Goal: Task Accomplishment & Management: Manage account settings

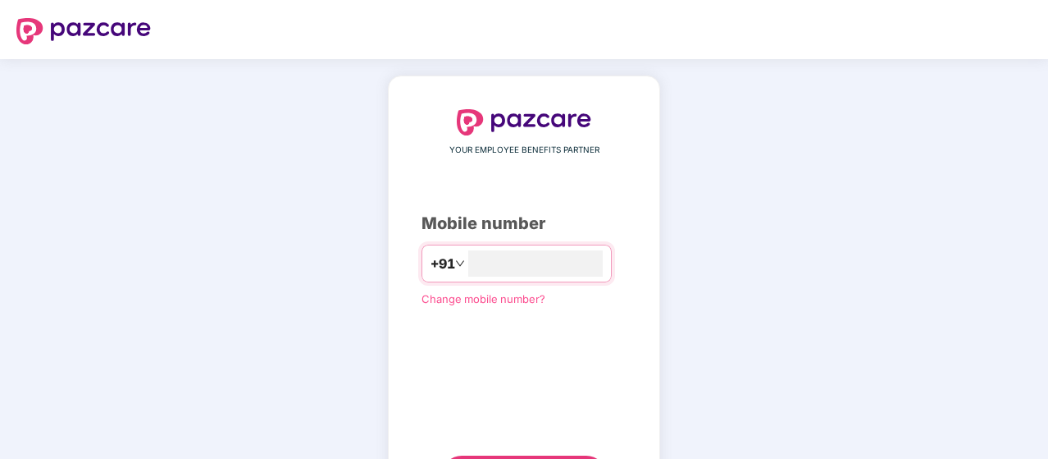
type input "**********"
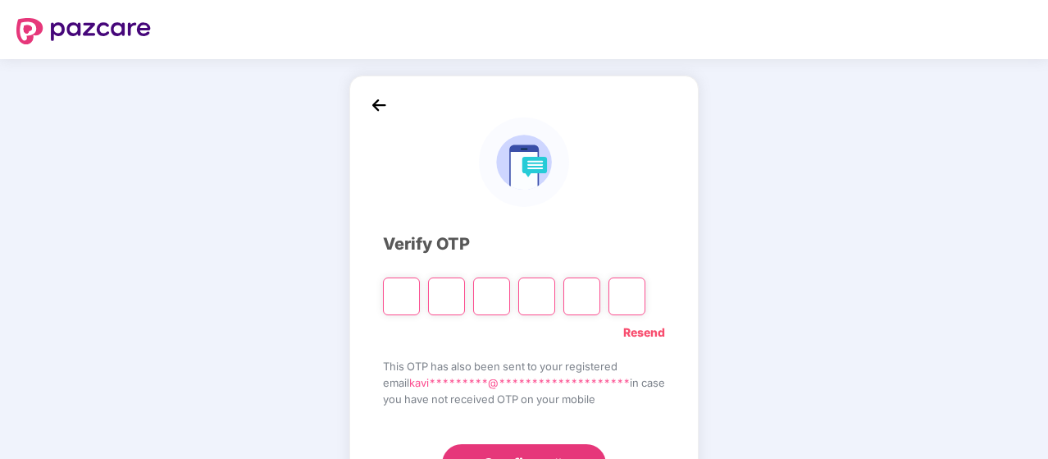
type input "*"
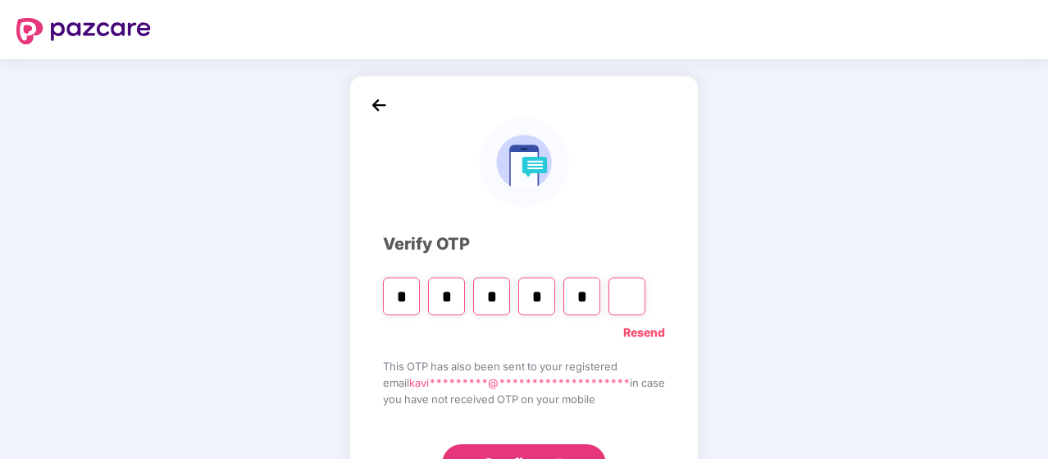
type input "*"
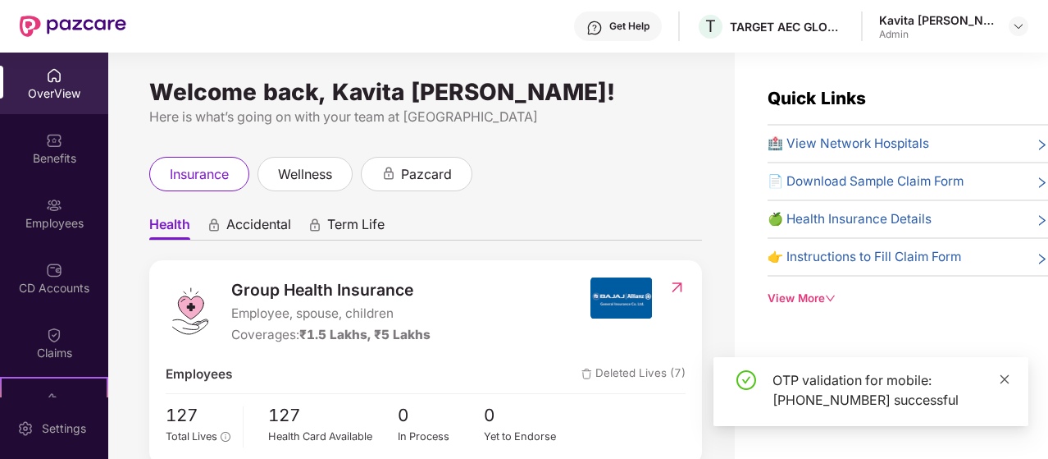
click at [1005, 374] on icon "close" at bounding box center [1004, 378] width 11 height 11
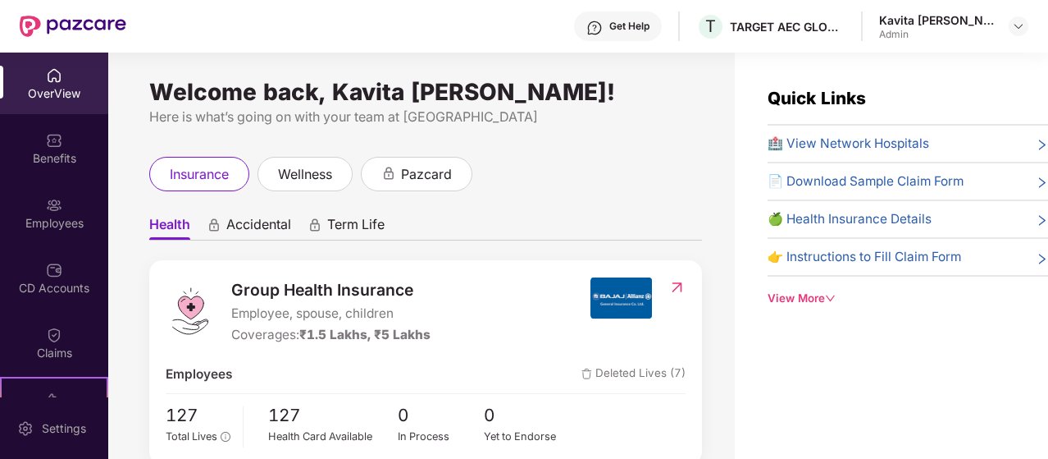
click at [61, 98] on div "OverView" at bounding box center [54, 93] width 108 height 16
click at [64, 148] on div "Benefits" at bounding box center [54, 148] width 108 height 62
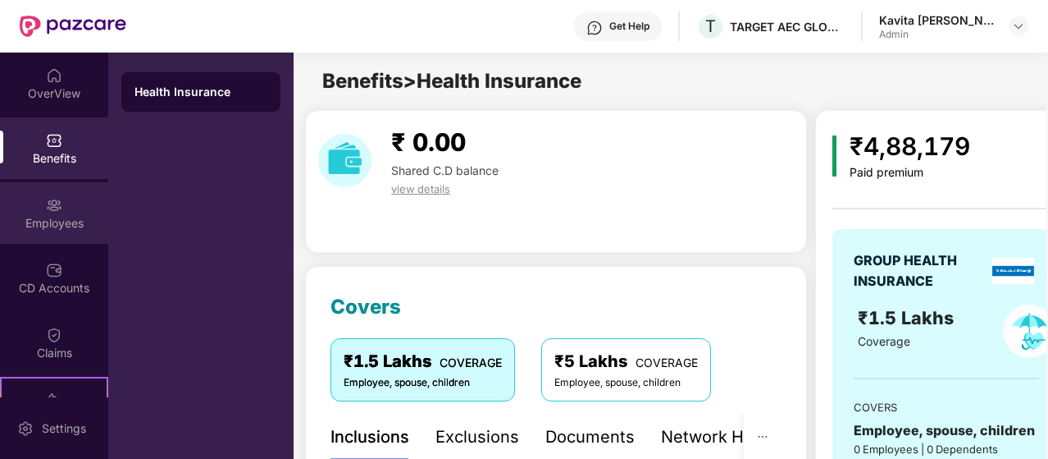
click at [71, 209] on div "Employees" at bounding box center [54, 213] width 108 height 62
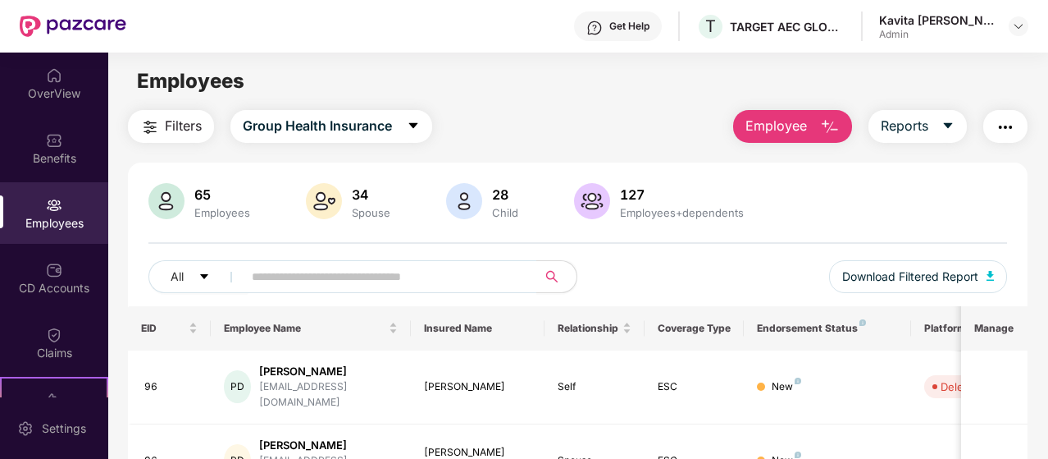
click at [1001, 129] on img "button" at bounding box center [1006, 127] width 20 height 20
click at [531, 104] on main "Employees Filters Group Health Insurance Employee Reports 65 Employees 34 Spous…" at bounding box center [577, 282] width 939 height 459
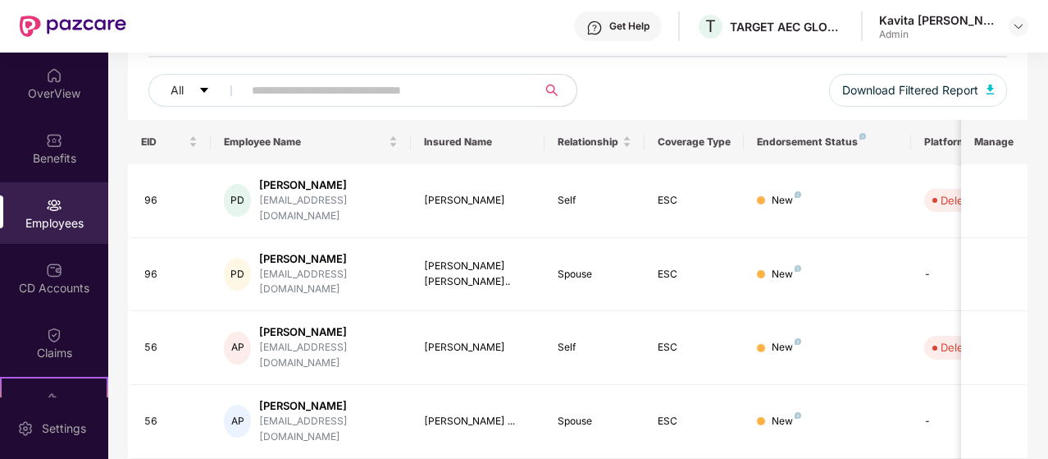
scroll to position [164, 0]
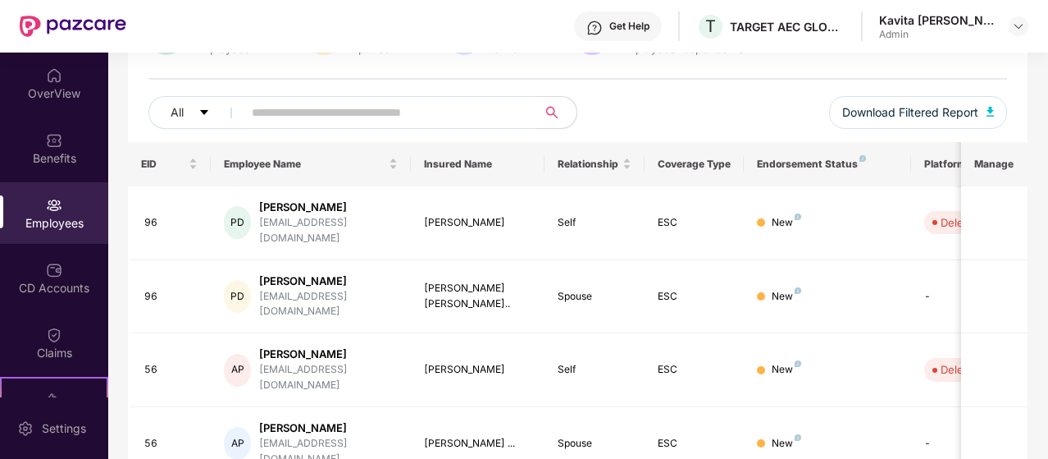
click at [913, 30] on div "Admin" at bounding box center [936, 34] width 115 height 13
click at [1014, 29] on img at bounding box center [1018, 26] width 13 height 13
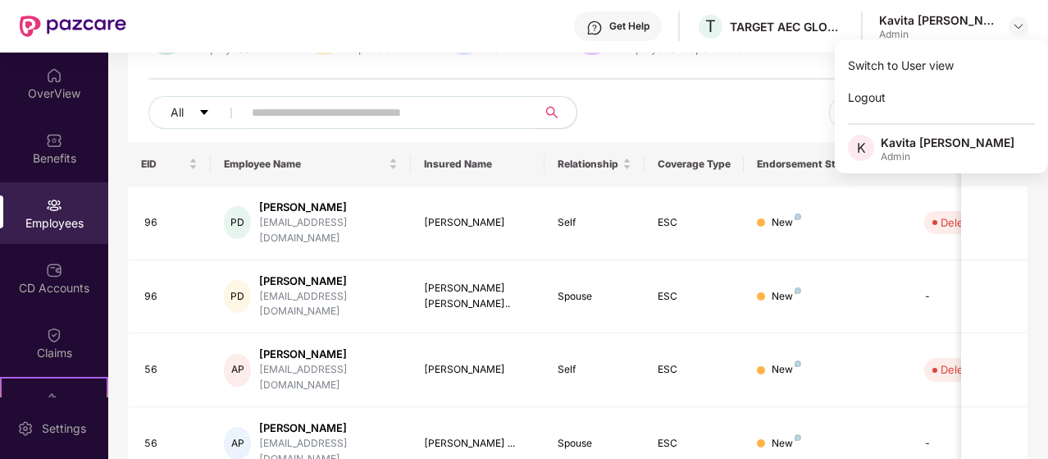
click at [629, 112] on div "All Download Filtered Report" at bounding box center [577, 119] width 859 height 46
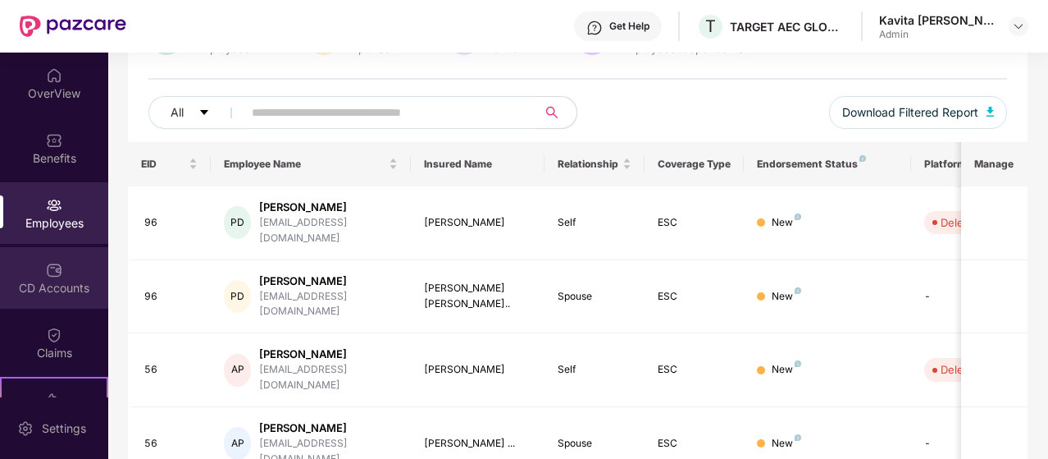
click at [44, 291] on div "CD Accounts" at bounding box center [54, 288] width 108 height 16
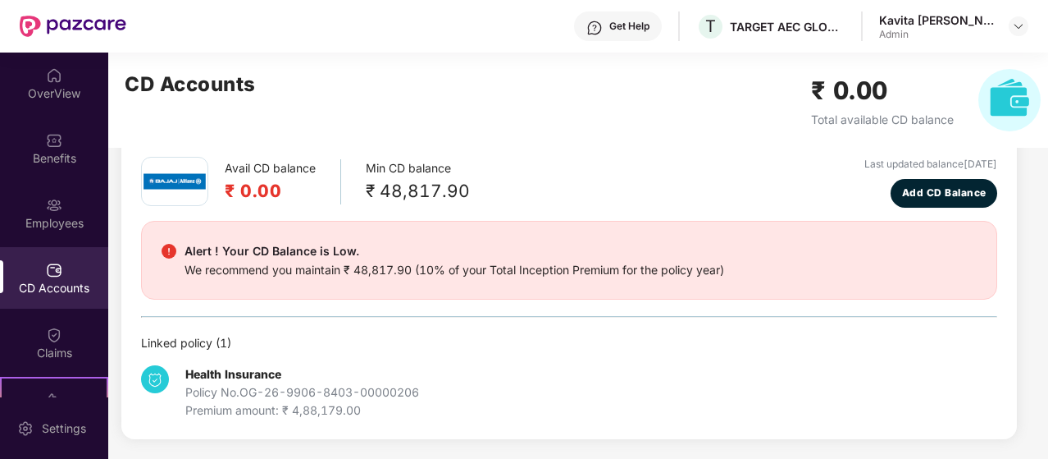
scroll to position [72, 0]
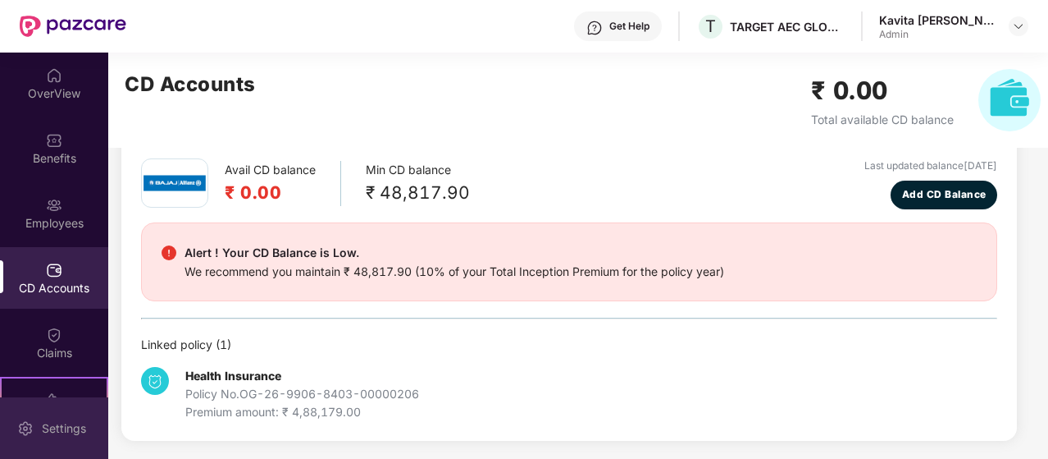
click at [82, 426] on div "Settings" at bounding box center [64, 428] width 54 height 16
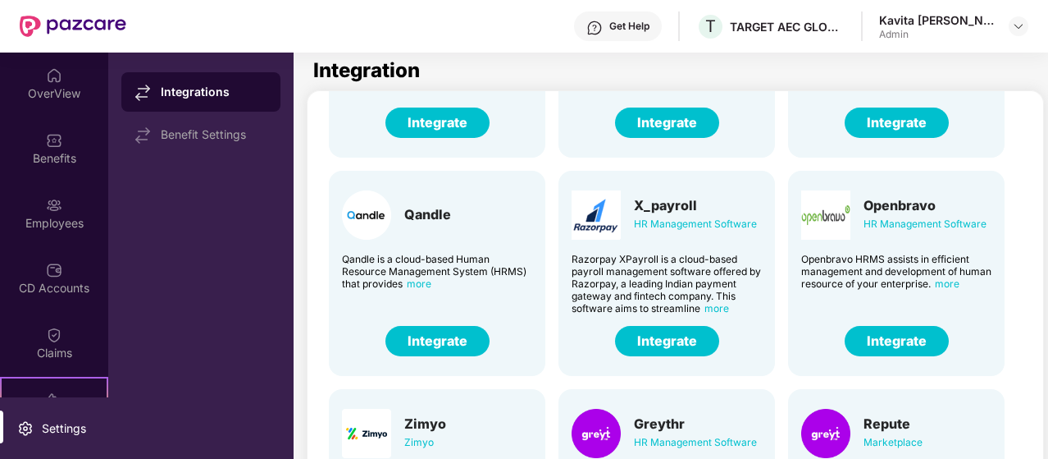
scroll to position [246, 0]
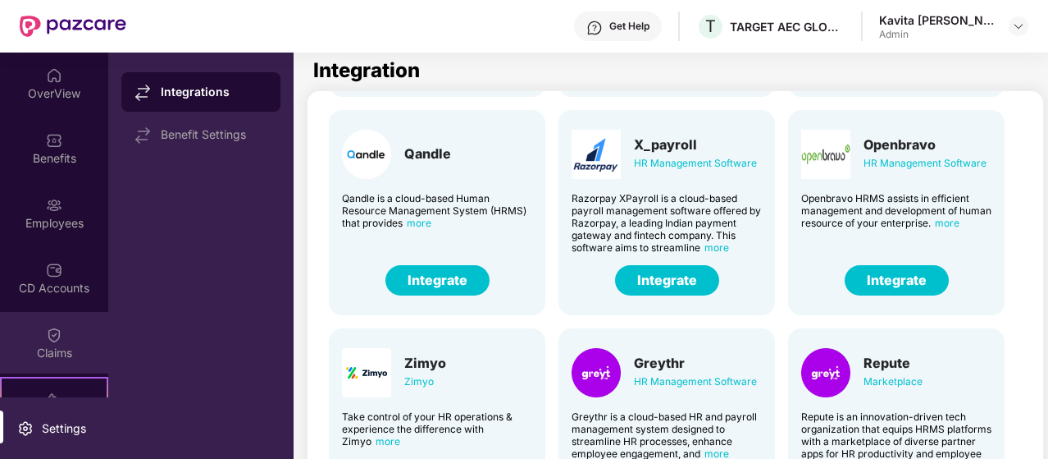
click at [46, 331] on img at bounding box center [54, 334] width 16 height 16
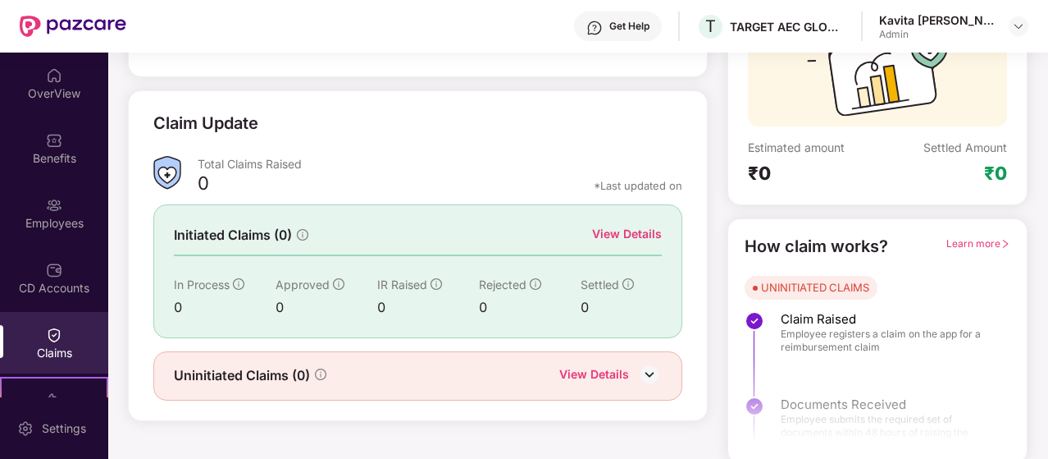
scroll to position [182, 0]
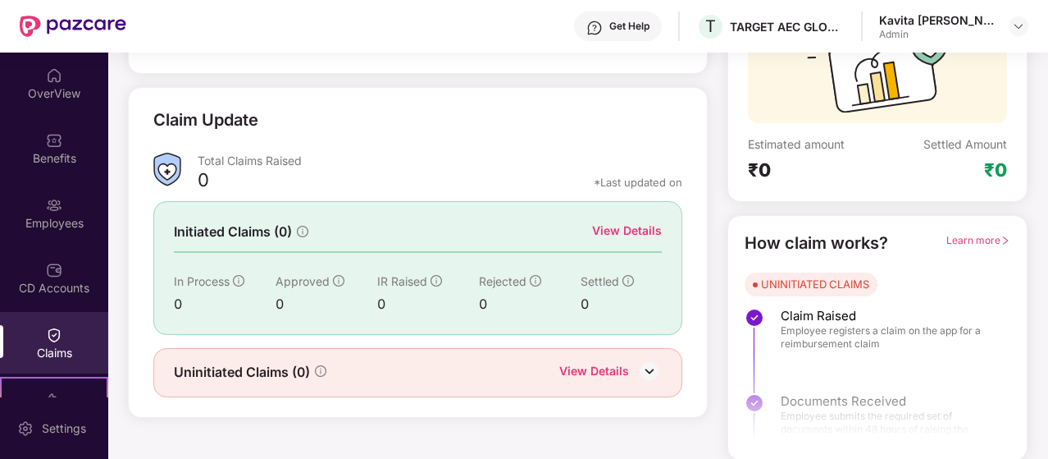
click at [591, 367] on div "View Details" at bounding box center [594, 372] width 70 height 21
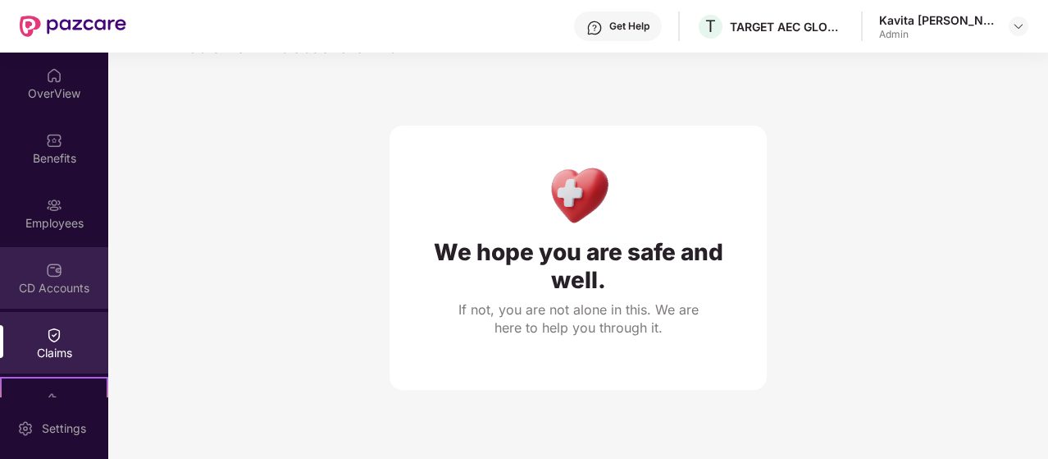
click at [66, 286] on div "CD Accounts" at bounding box center [54, 288] width 108 height 16
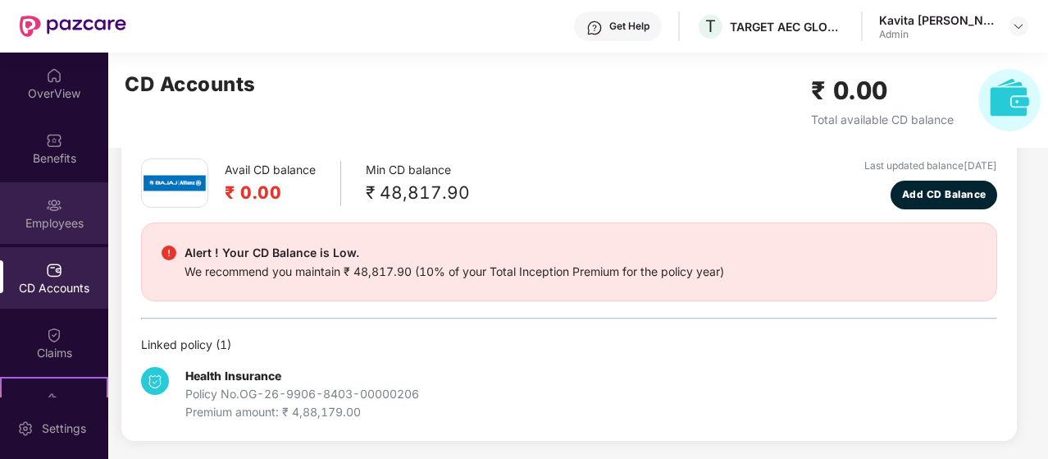
click at [50, 218] on div "Employees" at bounding box center [54, 223] width 108 height 16
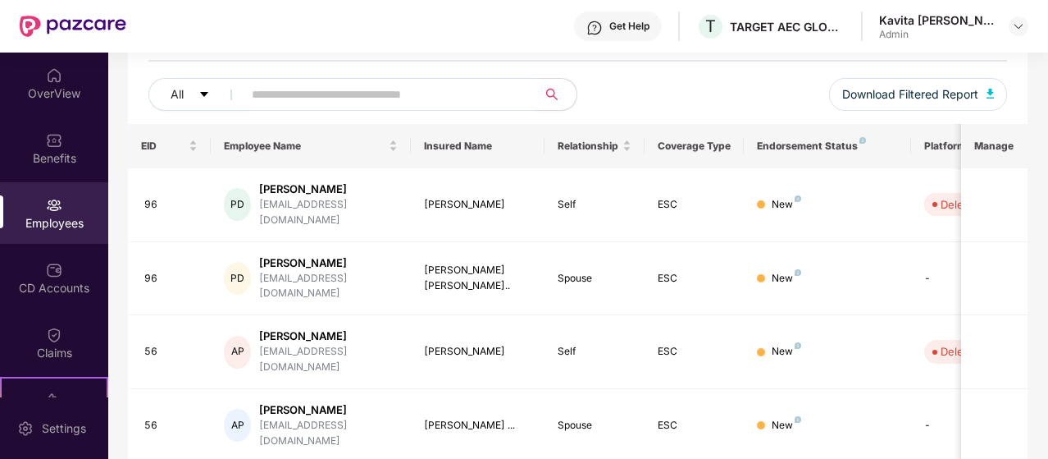
click at [778, 98] on div "All Download Filtered Report" at bounding box center [577, 101] width 859 height 46
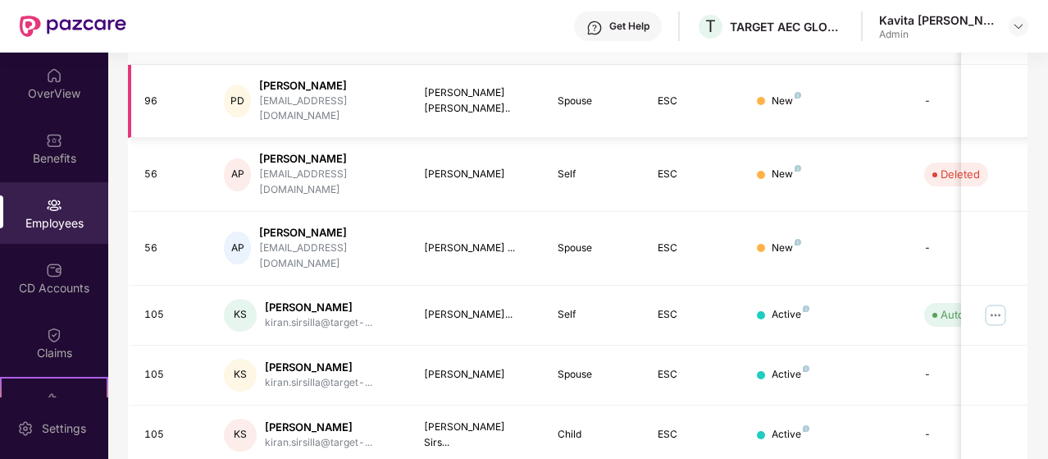
scroll to position [217, 0]
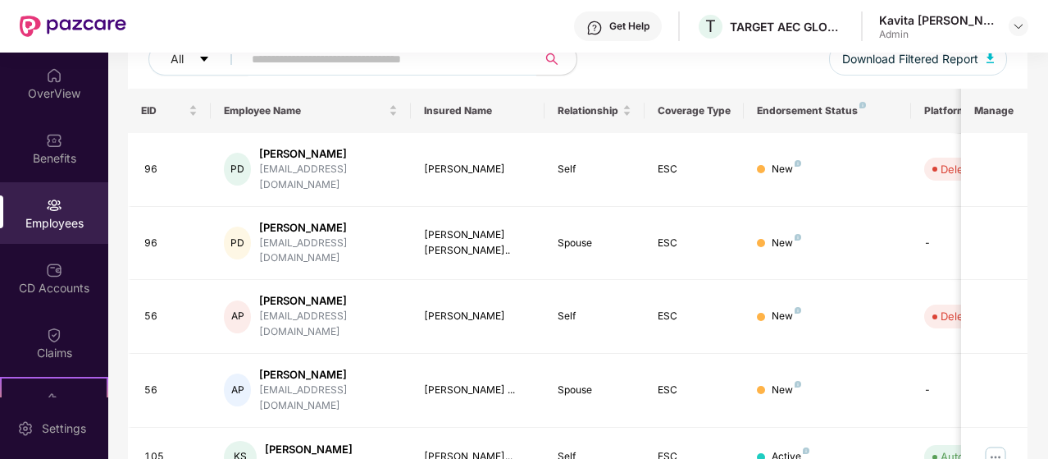
click at [52, 207] on img at bounding box center [54, 205] width 16 height 16
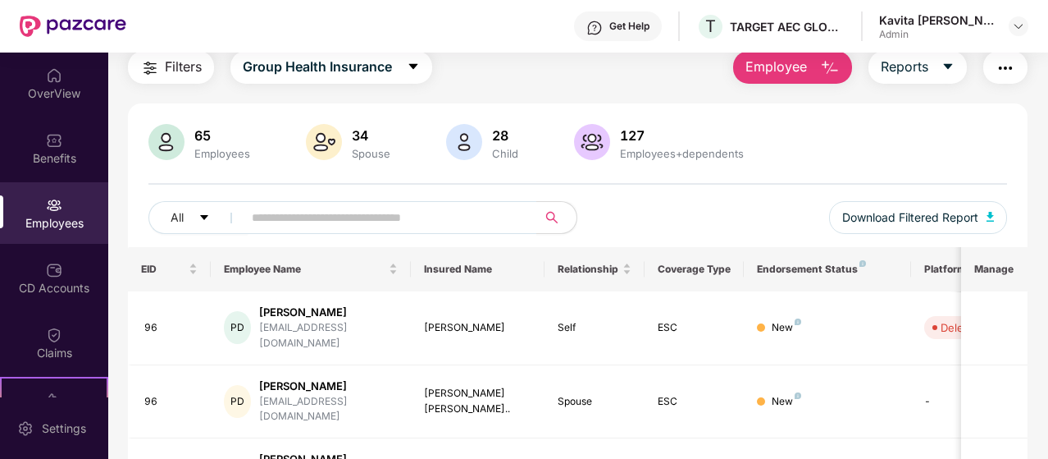
scroll to position [53, 0]
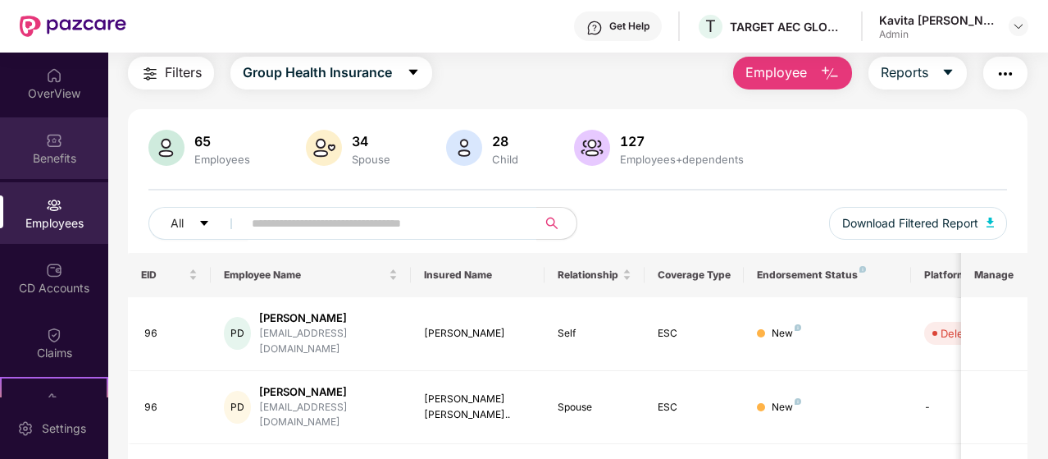
click at [43, 152] on div "Benefits" at bounding box center [54, 158] width 108 height 16
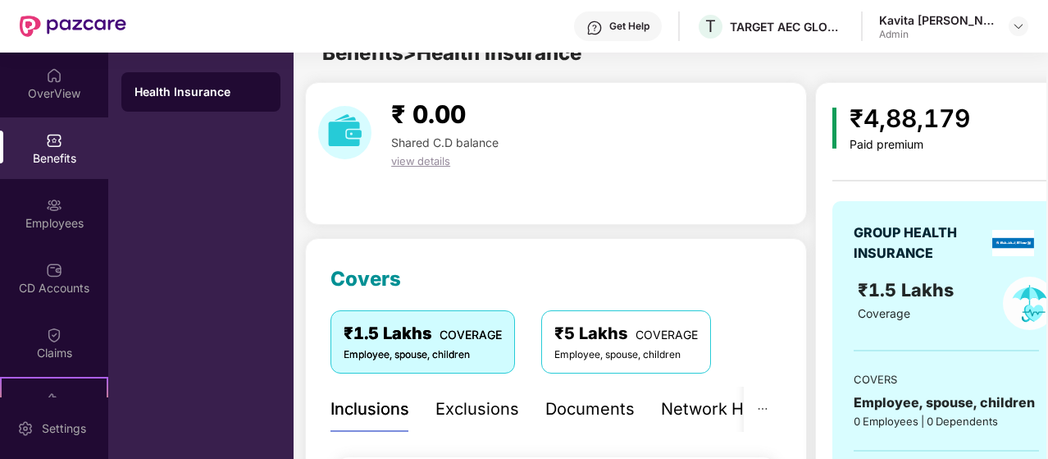
scroll to position [53, 0]
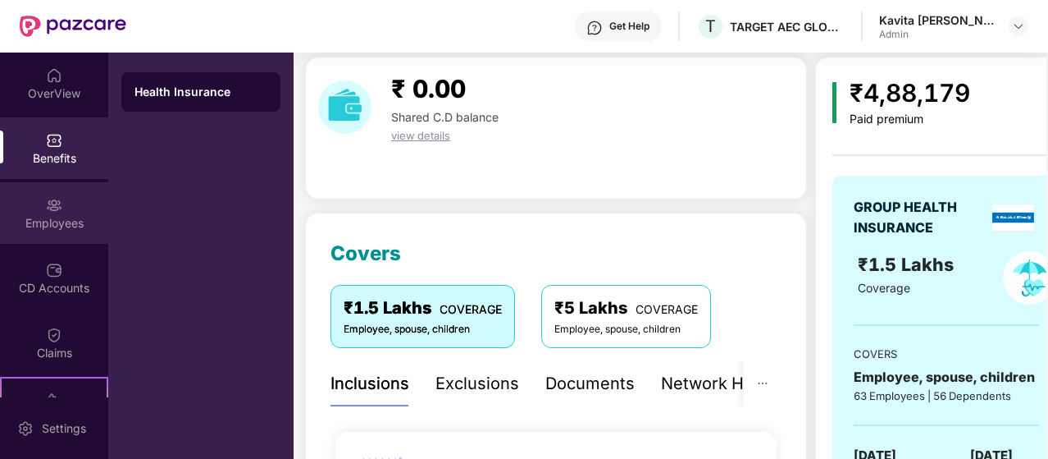
click at [53, 229] on div "Employees" at bounding box center [54, 223] width 108 height 16
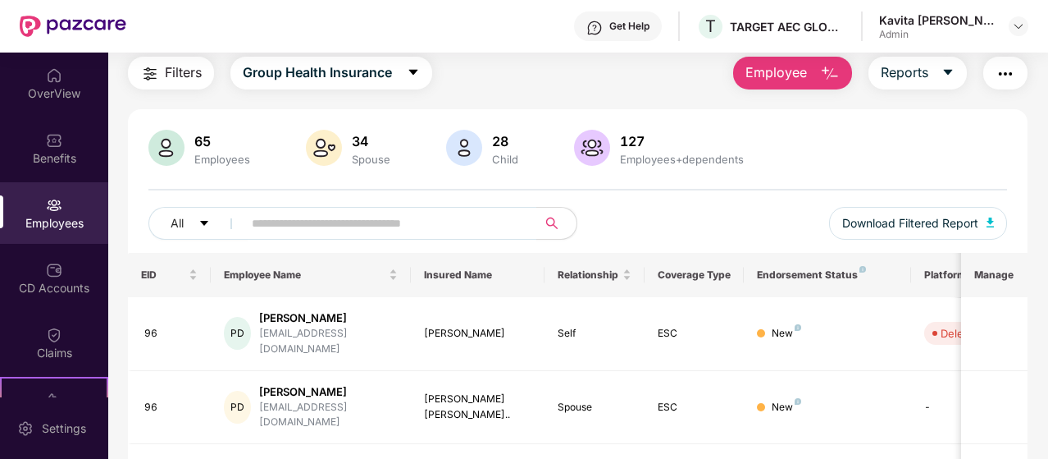
click at [835, 75] on img "button" at bounding box center [830, 74] width 20 height 20
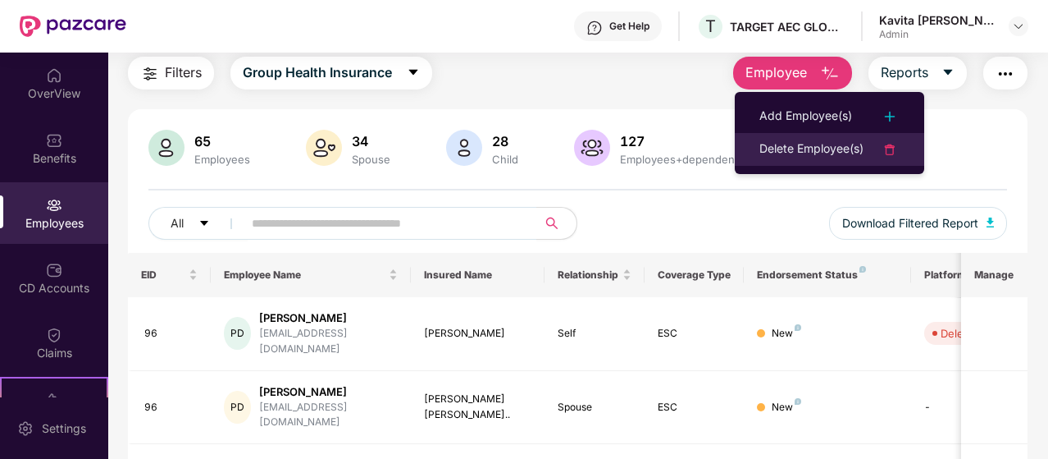
click at [825, 147] on div "Delete Employee(s)" at bounding box center [812, 149] width 104 height 20
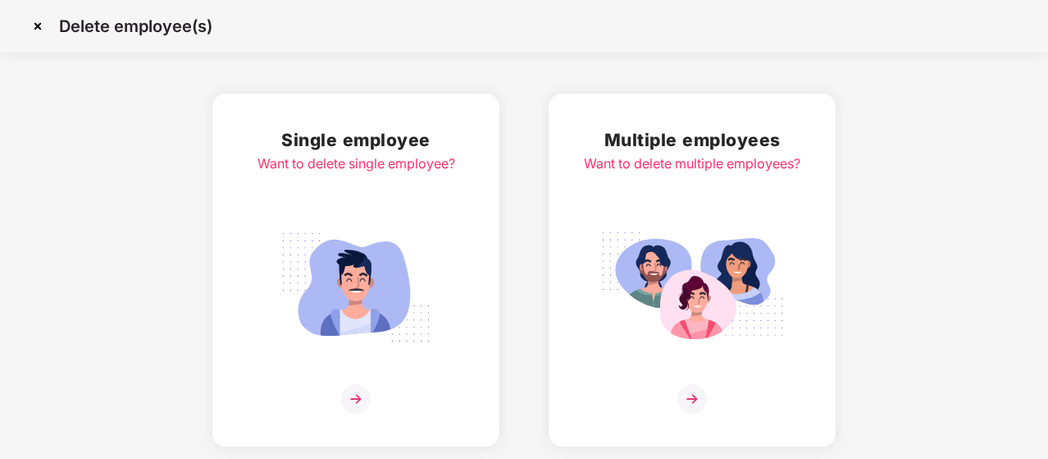
click at [40, 24] on img at bounding box center [38, 26] width 26 height 26
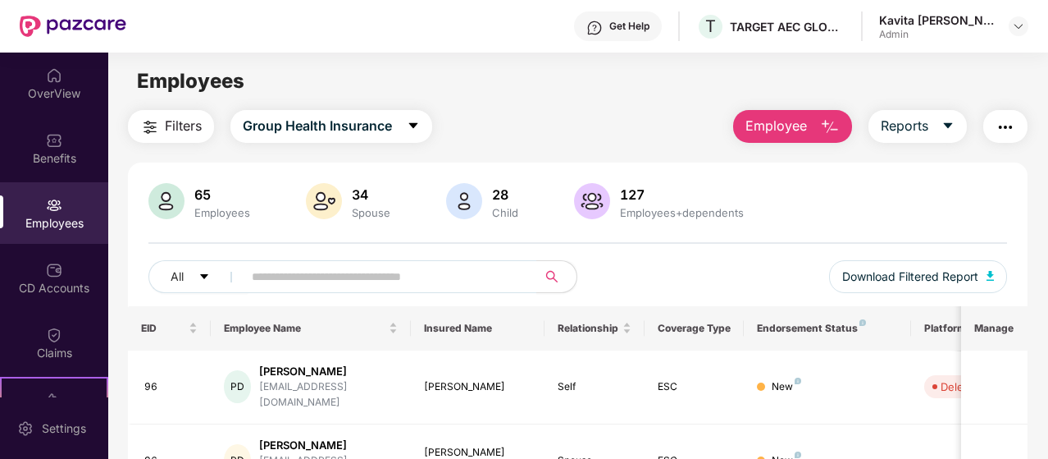
click at [904, 25] on div "Kavita [PERSON_NAME]" at bounding box center [936, 20] width 115 height 16
click at [910, 42] on div "Get Help T TARGET AEC GLOBAL PRIVATE LIMITED Kavita Atul Shinde Admin" at bounding box center [577, 26] width 902 height 53
click at [909, 35] on div "Admin" at bounding box center [936, 34] width 115 height 13
click at [1014, 22] on img at bounding box center [1018, 26] width 13 height 13
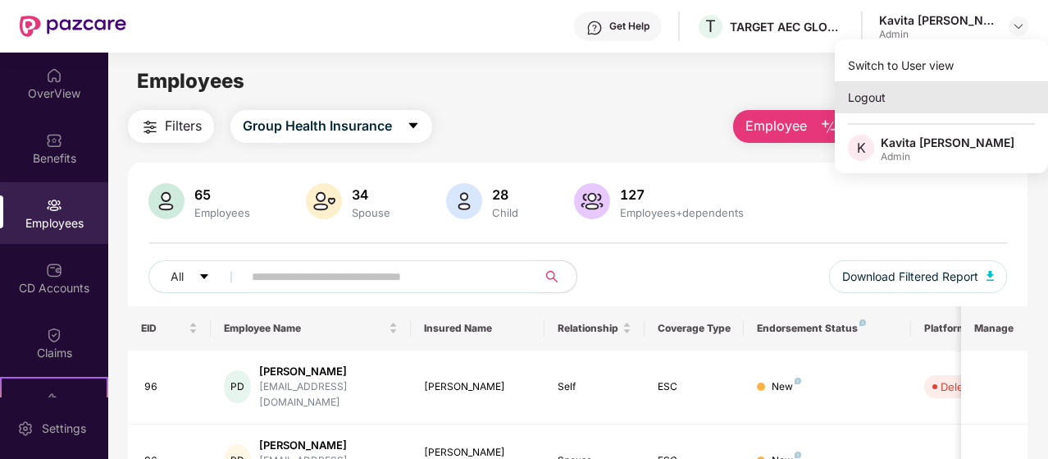
click at [888, 100] on div "Logout" at bounding box center [941, 97] width 213 height 32
